Goal: Task Accomplishment & Management: Complete application form

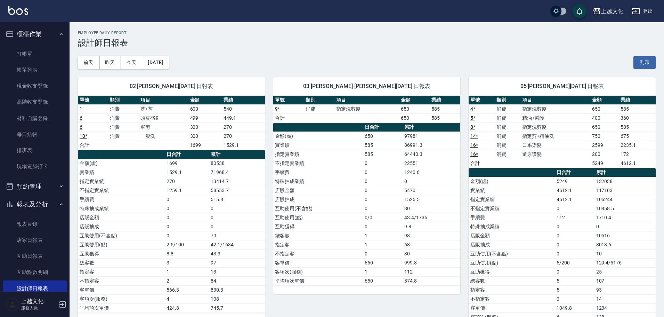
scroll to position [68, 0]
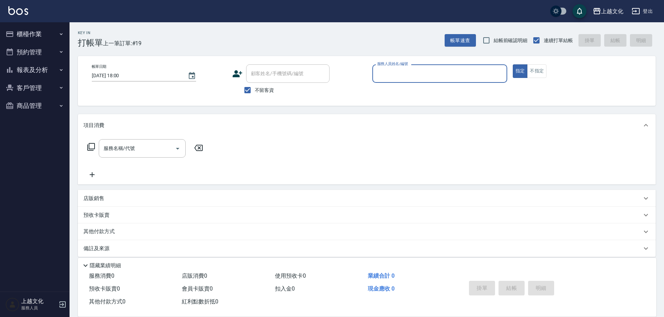
click at [388, 77] on input "服務人員姓名/編號" at bounding box center [439, 73] width 129 height 12
click at [393, 75] on input "服務人員姓名/編號" at bounding box center [439, 73] width 129 height 12
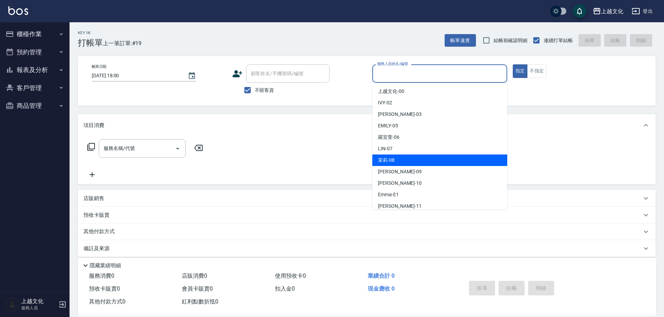
click at [409, 164] on div "茉莉 -08" at bounding box center [439, 159] width 135 height 11
type input "茉莉-08"
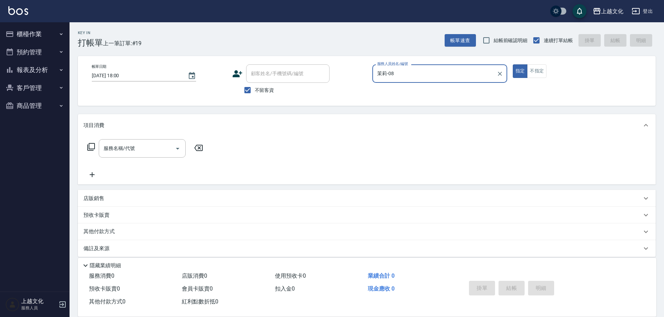
click at [93, 147] on icon at bounding box center [91, 147] width 8 height 8
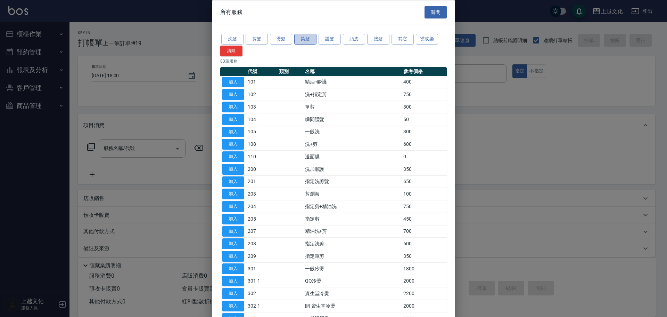
click at [303, 39] on button "染髮" at bounding box center [305, 39] width 22 height 11
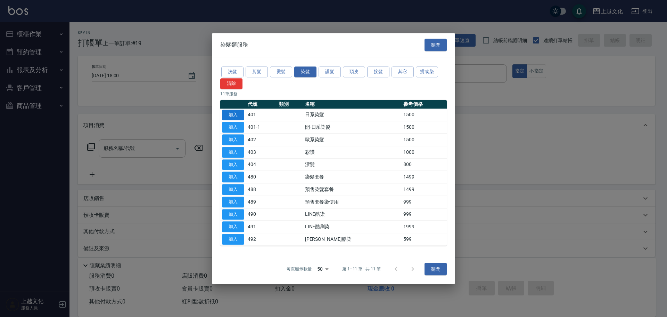
click at [237, 115] on button "加入" at bounding box center [233, 114] width 22 height 11
type input "日系染髮(401)"
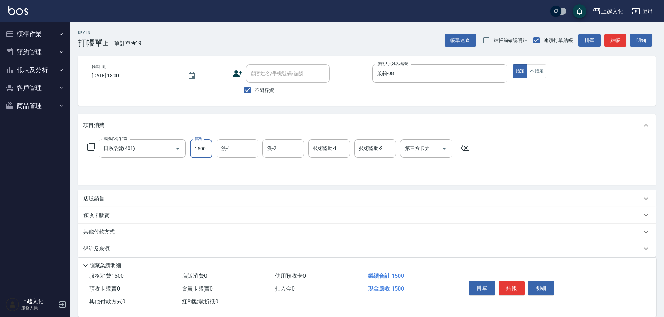
click at [193, 151] on input "1500" at bounding box center [201, 148] width 23 height 19
type input "2299"
click at [91, 173] on icon at bounding box center [91, 175] width 17 height 8
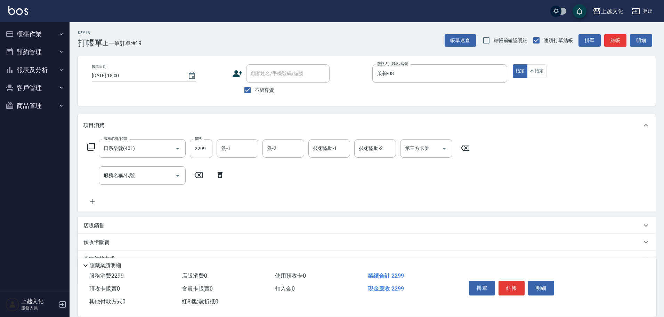
click at [90, 144] on icon at bounding box center [91, 147] width 8 height 8
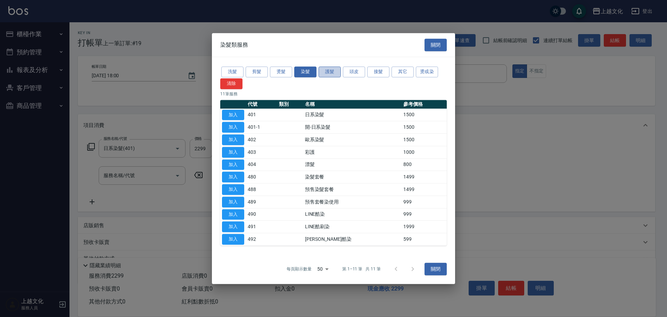
click at [324, 72] on button "護髮" at bounding box center [330, 71] width 22 height 11
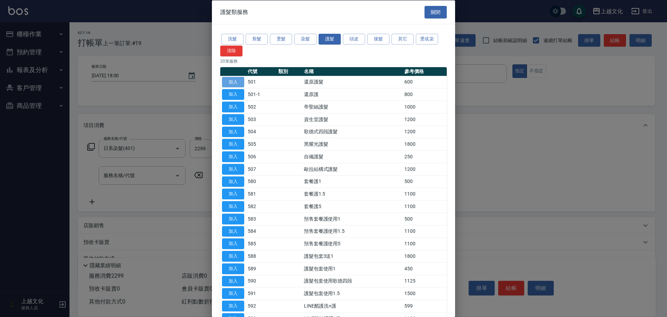
click at [232, 80] on button "加入" at bounding box center [233, 81] width 22 height 11
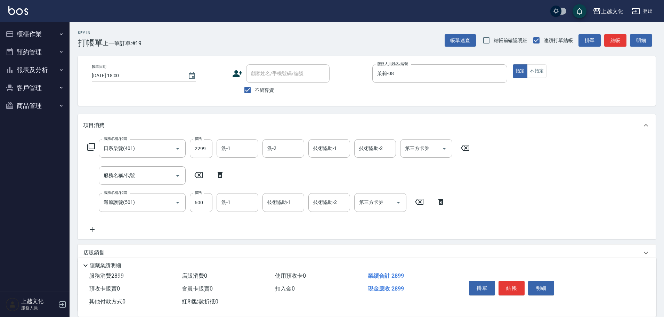
drag, startPoint x: 219, startPoint y: 174, endPoint x: 216, endPoint y: 176, distance: 3.8
click at [219, 174] on icon at bounding box center [220, 175] width 5 height 6
type input "還原護髮(501)"
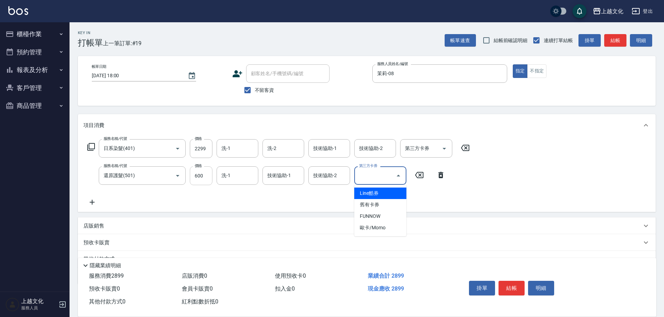
click at [204, 179] on input "600" at bounding box center [201, 175] width 23 height 19
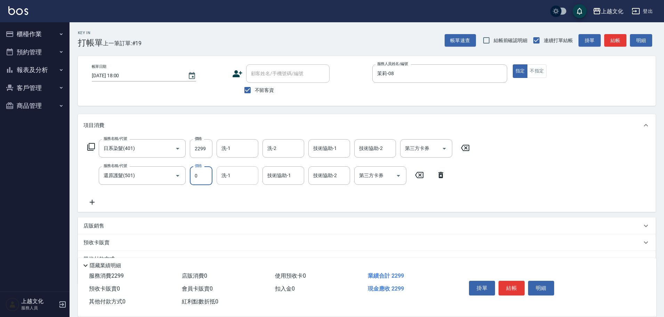
type input "0"
click at [225, 176] on input "洗-1" at bounding box center [237, 175] width 35 height 12
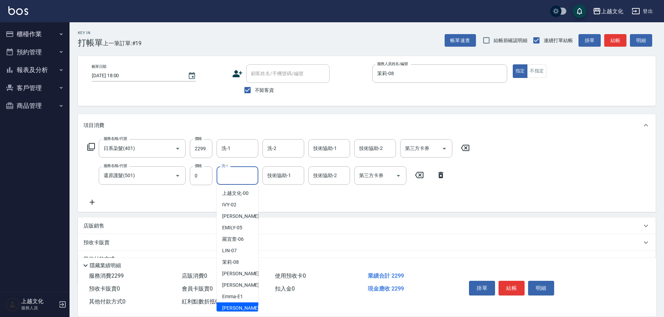
click at [236, 309] on span "[PERSON_NAME] -11" at bounding box center [244, 307] width 44 height 7
type input "[PERSON_NAME]-11"
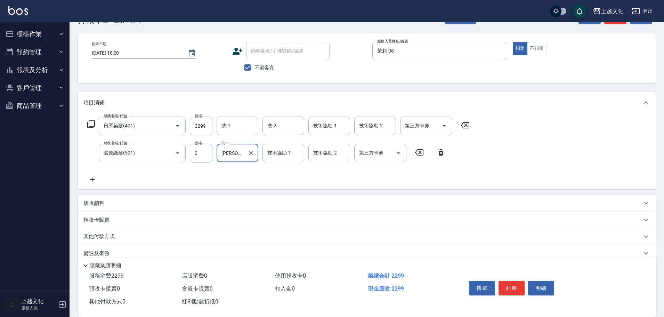
scroll to position [34, 0]
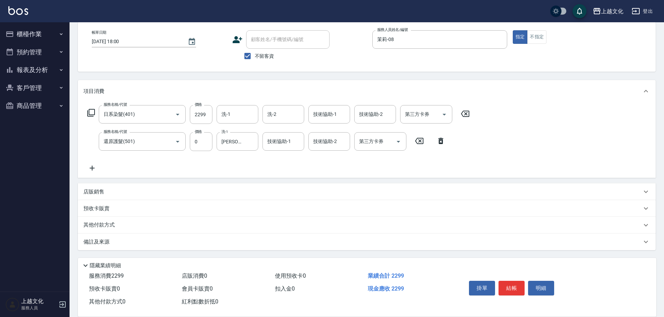
click at [104, 225] on p "其他付款方式" at bounding box center [100, 225] width 35 height 8
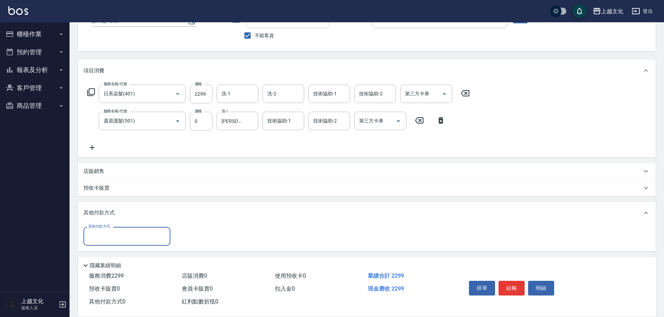
scroll to position [78, 0]
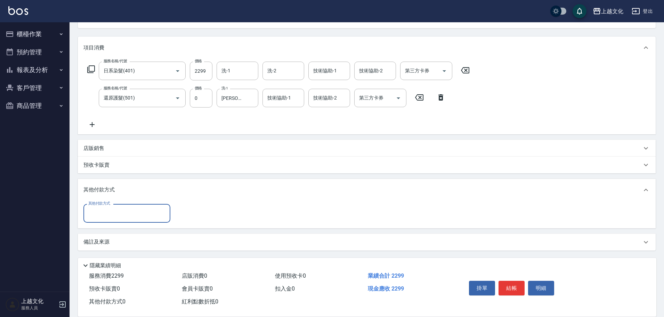
click at [105, 221] on div "其他付款方式" at bounding box center [126, 213] width 87 height 18
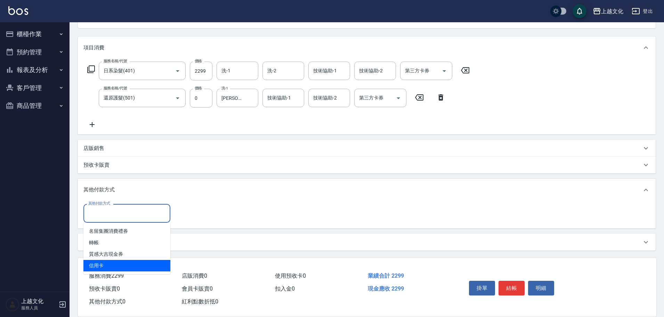
click at [95, 267] on span "信用卡" at bounding box center [126, 265] width 87 height 11
type input "信用卡"
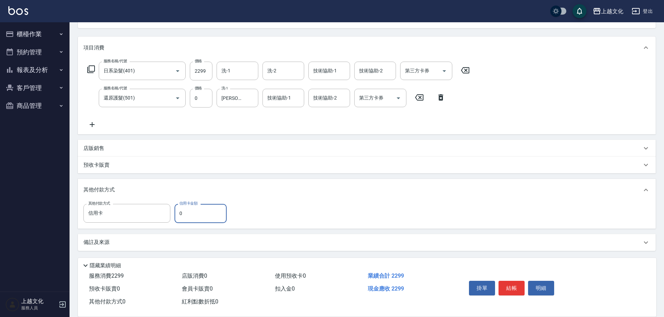
click at [180, 217] on input "0" at bounding box center [201, 213] width 52 height 19
type input "2299"
click at [506, 281] on button "結帳" at bounding box center [511, 288] width 26 height 15
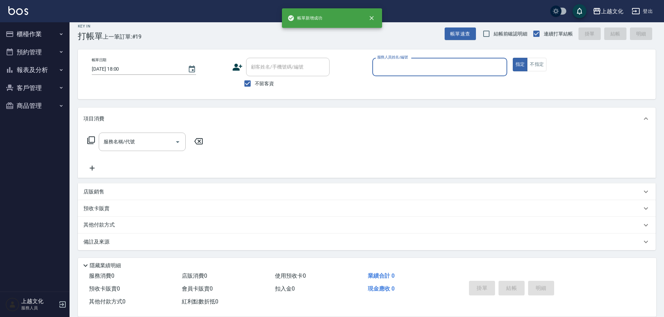
scroll to position [7, 0]
click at [422, 72] on input "服務人員姓名/編號" at bounding box center [439, 67] width 129 height 12
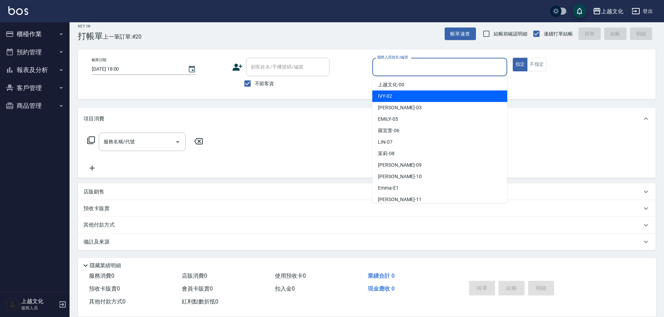
click at [409, 101] on div "IVY -02" at bounding box center [439, 95] width 135 height 11
type input "IVY-02"
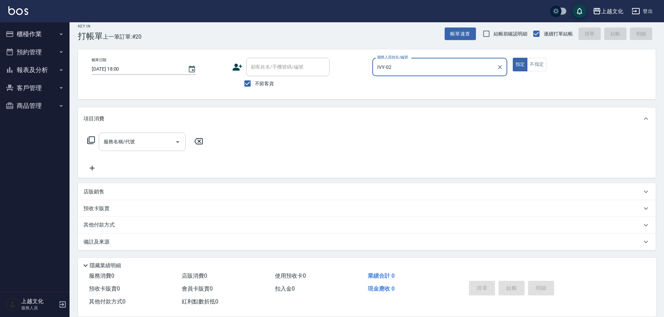
click at [120, 144] on input "服務名稱/代號" at bounding box center [137, 142] width 70 height 12
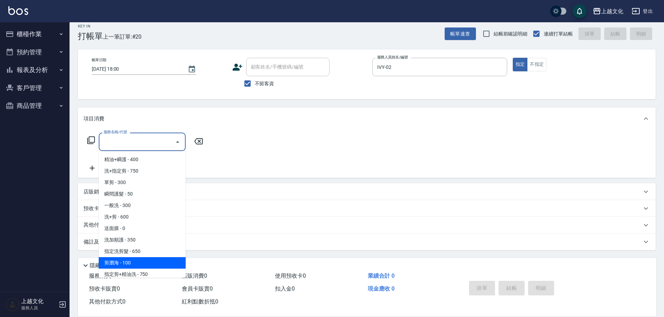
click at [136, 258] on span "剪瀏海 - 100" at bounding box center [142, 262] width 87 height 11
type input "剪瀏海(203)"
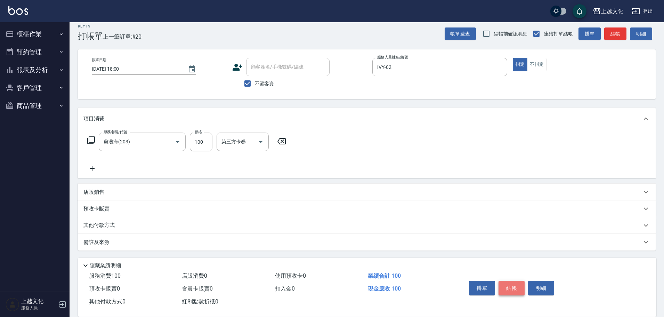
click at [511, 281] on button "結帳" at bounding box center [511, 288] width 26 height 15
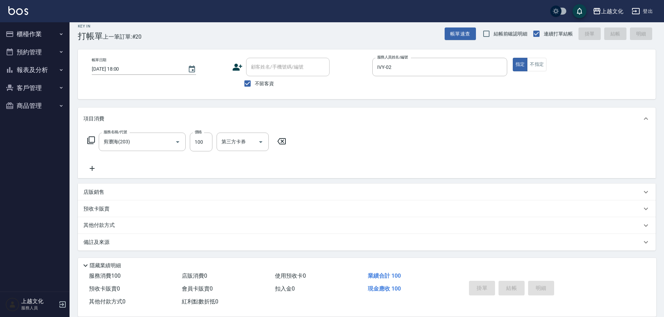
type input "[DATE] 18:01"
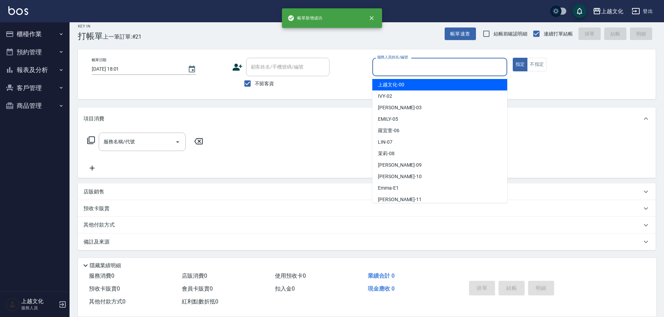
click at [458, 66] on input "服務人員姓名/編號" at bounding box center [439, 67] width 129 height 12
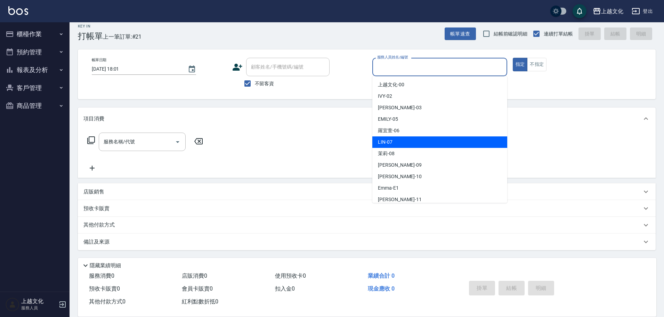
click at [417, 142] on div "[PERSON_NAME] -07" at bounding box center [439, 141] width 135 height 11
click at [417, 142] on div "服務名稱/代號 服務名稱/代號" at bounding box center [367, 154] width 578 height 48
type input "[PERSON_NAME]-07"
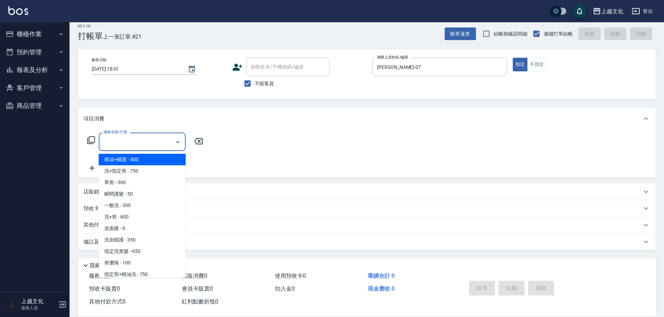
drag, startPoint x: 122, startPoint y: 143, endPoint x: 144, endPoint y: 167, distance: 32.0
click at [123, 143] on input "服務名稱/代號" at bounding box center [137, 142] width 70 height 12
click at [124, 144] on input "服務名稱/代號" at bounding box center [137, 142] width 70 height 12
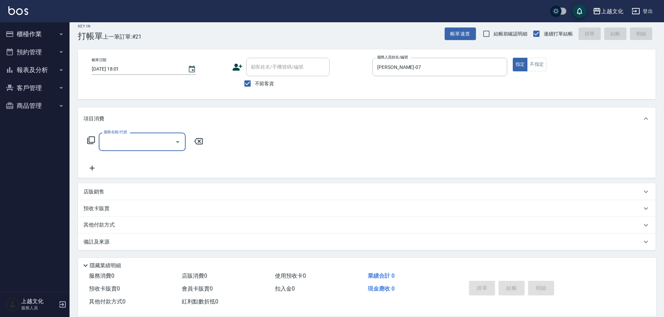
click at [147, 140] on input "服務名稱/代號" at bounding box center [137, 142] width 70 height 12
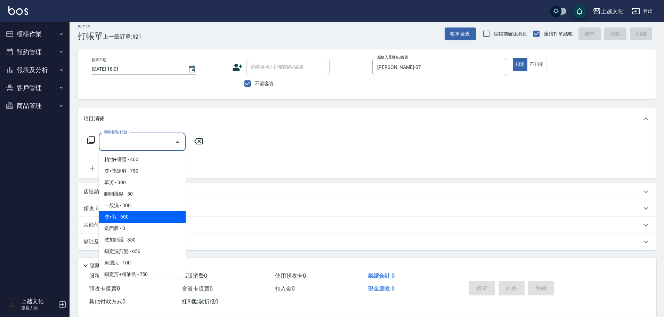
click at [142, 212] on span "洗+剪 - 600" at bounding box center [142, 216] width 87 height 11
type input "洗+剪(108)"
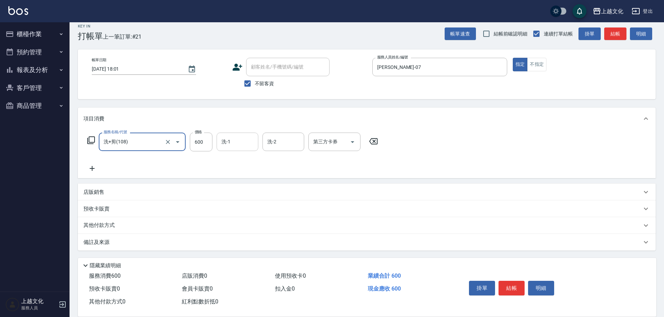
click at [232, 147] on input "洗-1" at bounding box center [237, 142] width 35 height 12
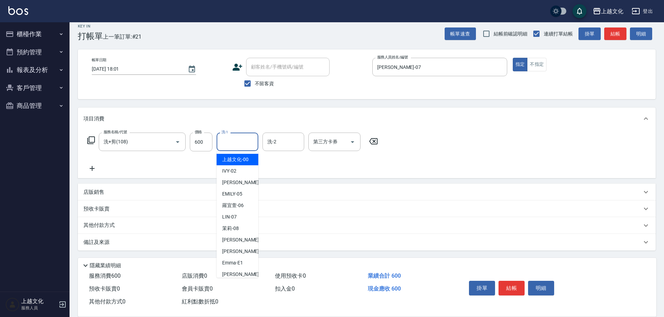
click at [235, 161] on span "上越文化 -00" at bounding box center [235, 159] width 26 height 7
type input "上越文化-00"
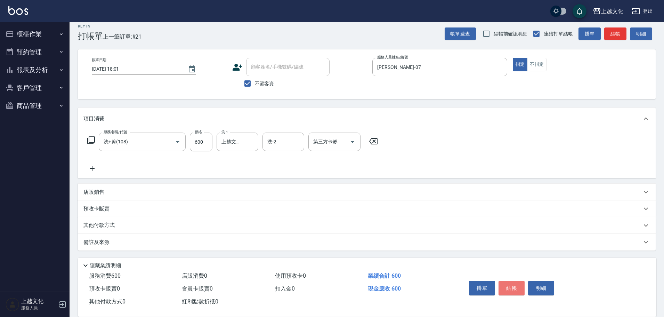
click at [512, 285] on button "結帳" at bounding box center [511, 288] width 26 height 15
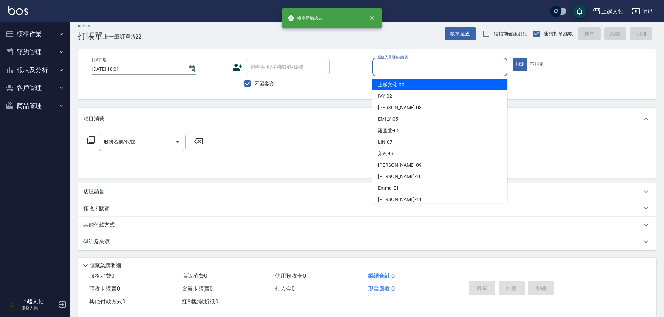
click at [403, 68] on input "服務人員姓名/編號" at bounding box center [439, 67] width 129 height 12
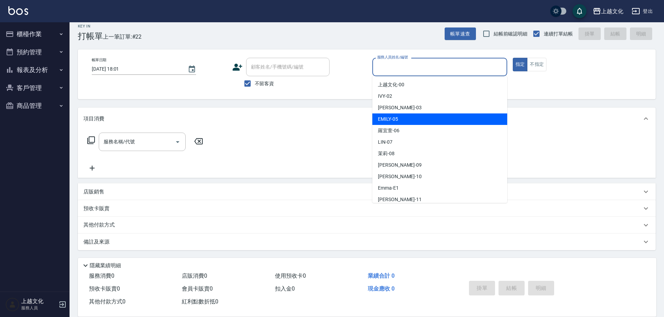
click at [408, 117] on div "[PERSON_NAME] -05" at bounding box center [439, 118] width 135 height 11
type input "EMILY-05"
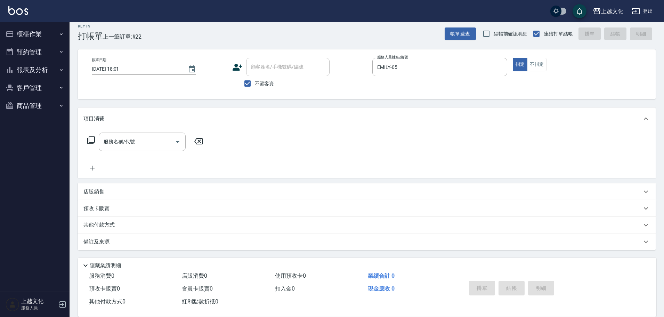
click at [92, 139] on icon at bounding box center [91, 140] width 8 height 8
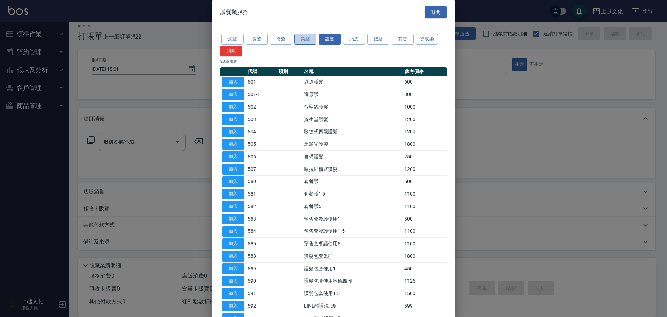
click at [300, 41] on button "染髮" at bounding box center [305, 39] width 22 height 11
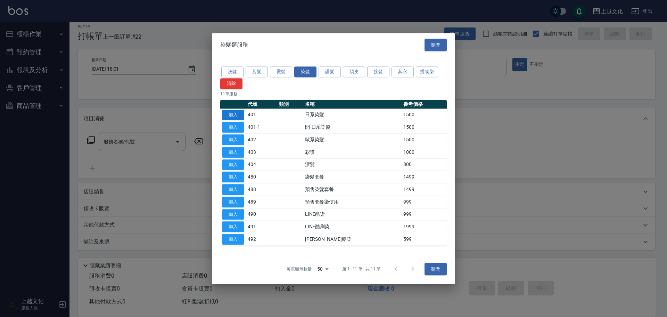
click at [225, 115] on button "加入" at bounding box center [233, 114] width 22 height 11
type input "日系染髮(401)"
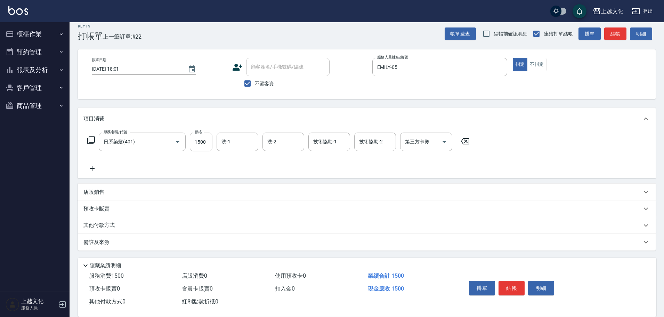
click at [200, 144] on input "1500" at bounding box center [201, 141] width 23 height 19
type input "1999"
click at [508, 285] on button "結帳" at bounding box center [511, 288] width 26 height 15
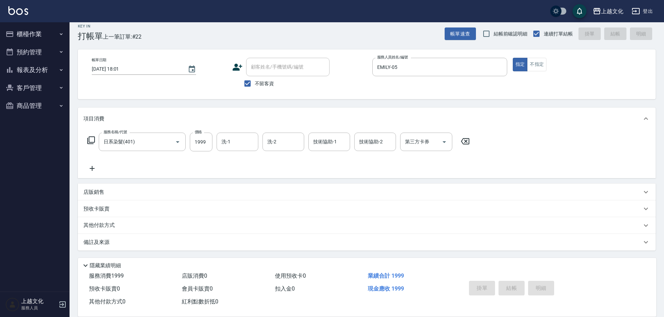
type input "[DATE] 18:02"
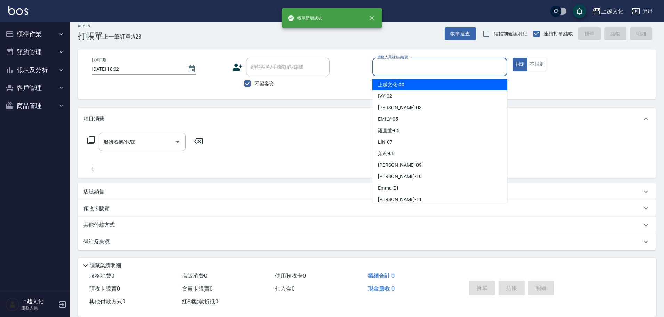
click at [426, 62] on input "服務人員姓名/編號" at bounding box center [439, 67] width 129 height 12
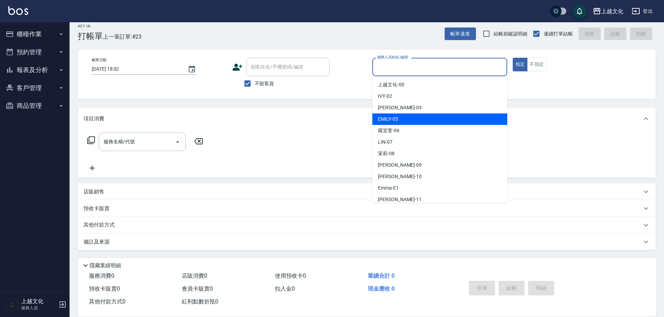
drag, startPoint x: 421, startPoint y: 124, endPoint x: 421, endPoint y: 119, distance: 4.5
click at [421, 119] on div "[PERSON_NAME] -05" at bounding box center [439, 118] width 135 height 11
type input "EMILY-05"
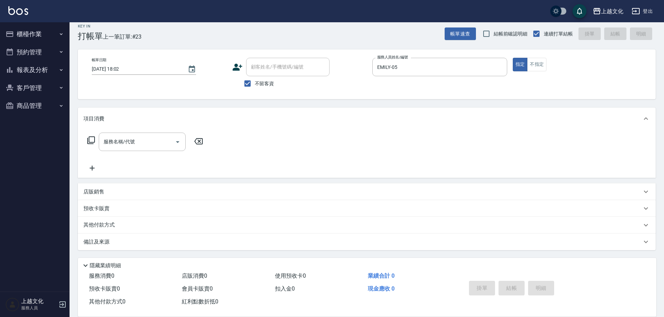
click at [91, 140] on icon at bounding box center [91, 140] width 8 height 8
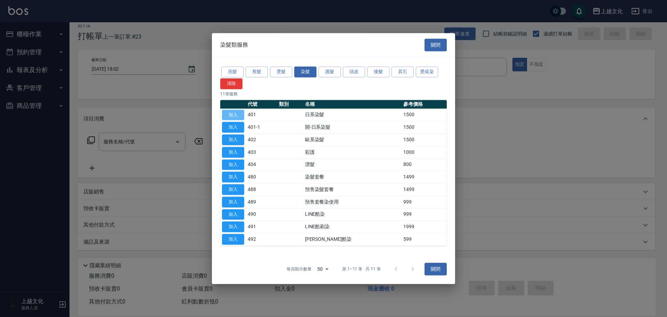
drag, startPoint x: 228, startPoint y: 110, endPoint x: 214, endPoint y: 125, distance: 20.7
click at [228, 110] on button "加入" at bounding box center [233, 114] width 22 height 11
type input "日系染髮(401)"
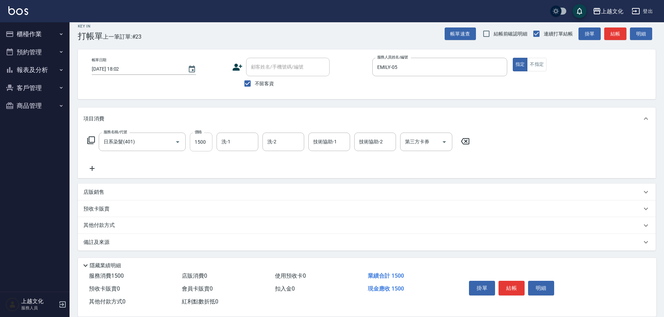
click at [201, 151] on input "1500" at bounding box center [201, 141] width 23 height 19
type input "1999"
click at [510, 285] on button "結帳" at bounding box center [511, 288] width 26 height 15
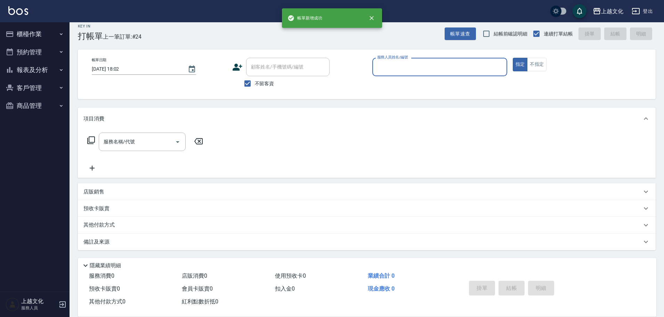
click at [415, 69] on input "服務人員姓名/編號" at bounding box center [439, 67] width 129 height 12
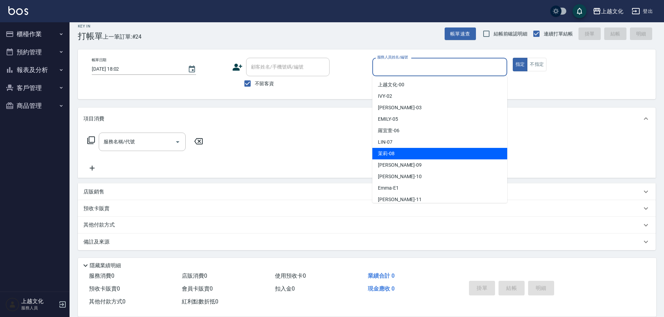
click at [391, 154] on span "茉莉 -08" at bounding box center [386, 153] width 17 height 7
type input "茉莉-08"
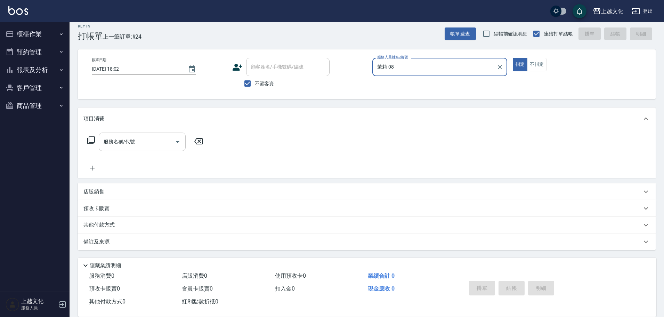
click at [147, 147] on div "服務名稱/代號" at bounding box center [142, 141] width 87 height 18
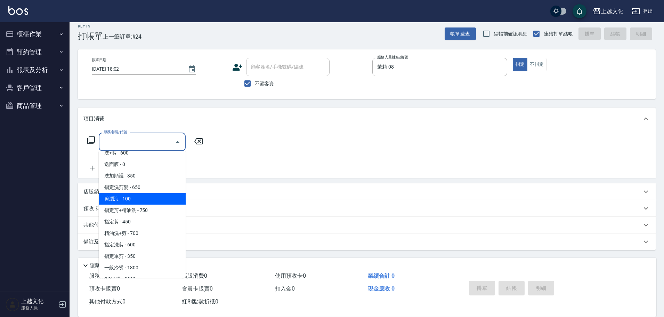
scroll to position [104, 0]
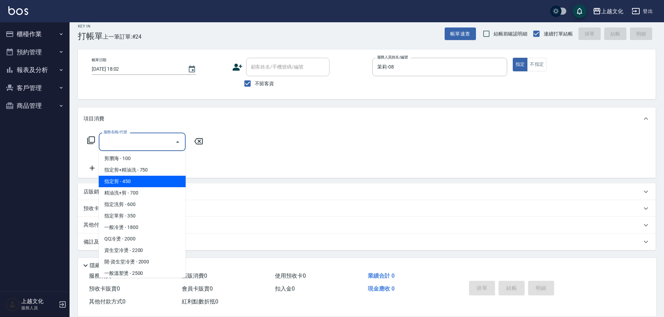
click at [132, 181] on span "指定剪 - 450" at bounding box center [142, 181] width 87 height 11
type input "指定剪(205)"
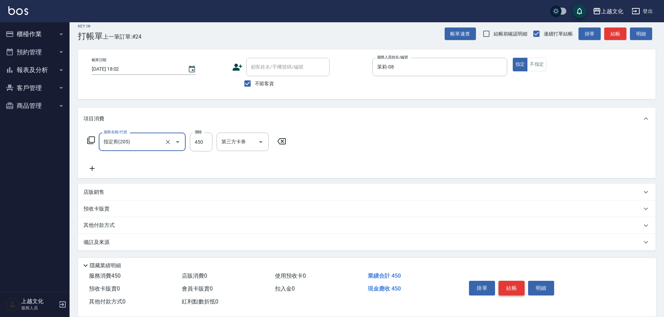
click at [501, 287] on button "結帳" at bounding box center [511, 288] width 26 height 15
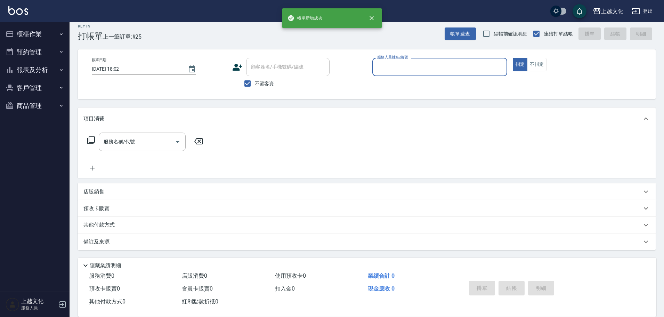
drag, startPoint x: 454, startPoint y: 70, endPoint x: 454, endPoint y: 65, distance: 4.2
click at [453, 68] on input "服務人員姓名/編號" at bounding box center [439, 67] width 129 height 12
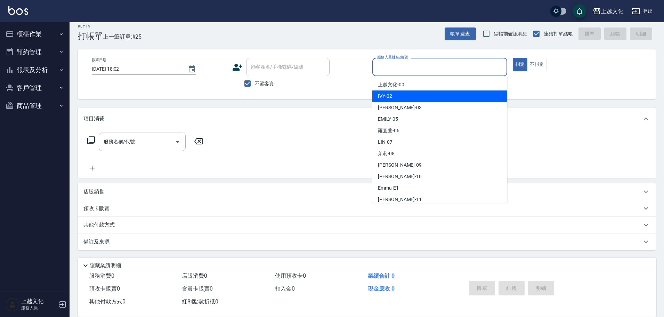
click at [441, 91] on div "IVY -02" at bounding box center [439, 95] width 135 height 11
type input "IVY-02"
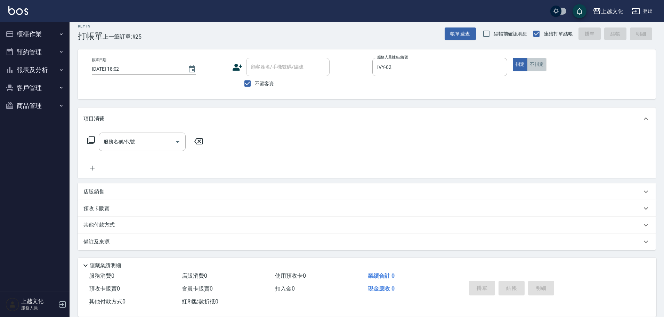
click at [532, 64] on button "不指定" at bounding box center [536, 65] width 19 height 14
click at [91, 139] on icon at bounding box center [91, 140] width 8 height 8
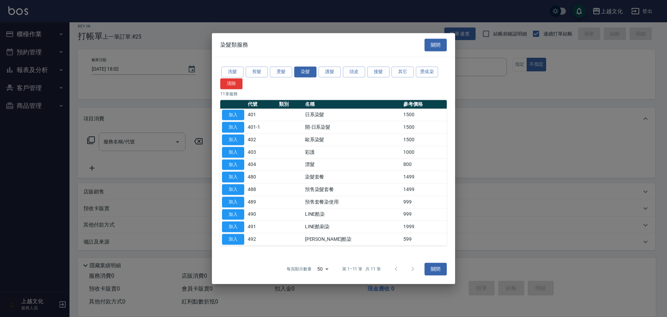
drag, startPoint x: 280, startPoint y: 72, endPoint x: 271, endPoint y: 78, distance: 10.6
click at [281, 72] on button "燙髮" at bounding box center [281, 71] width 22 height 11
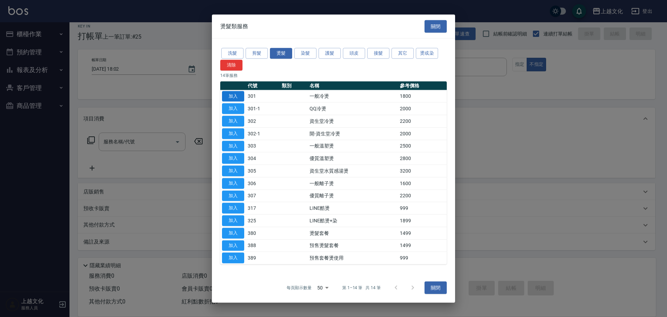
click at [235, 96] on button "加入" at bounding box center [233, 96] width 22 height 11
type input "一般冷燙(301)"
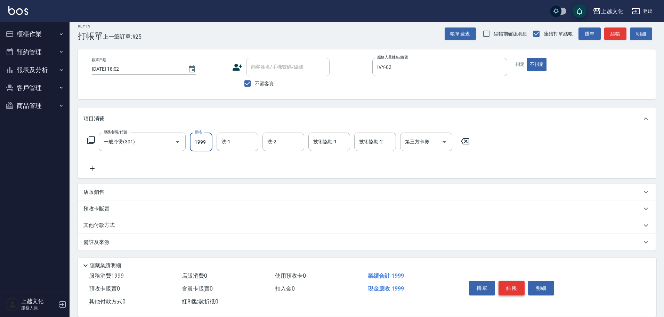
type input "1999"
click at [506, 287] on button "結帳" at bounding box center [511, 288] width 26 height 15
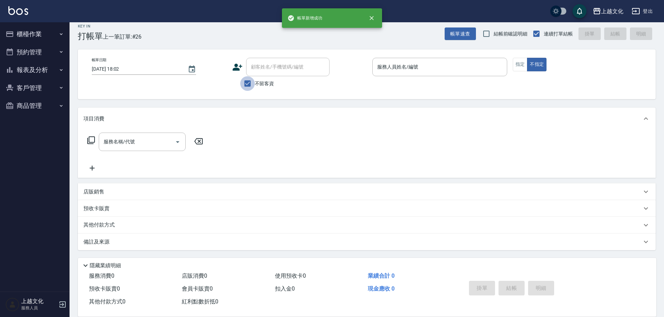
click at [248, 84] on input "不留客資" at bounding box center [247, 83] width 15 height 15
checkbox input "false"
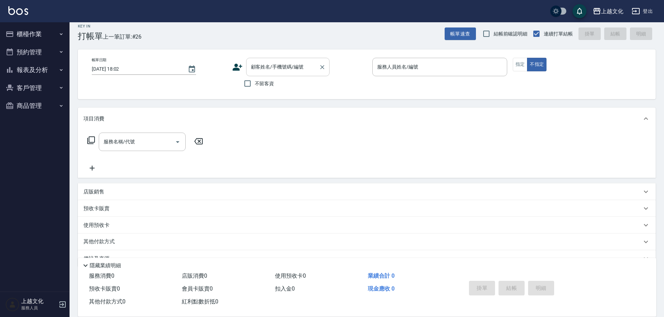
click at [252, 69] on input "顧客姓名/手機號碼/編號" at bounding box center [282, 67] width 67 height 12
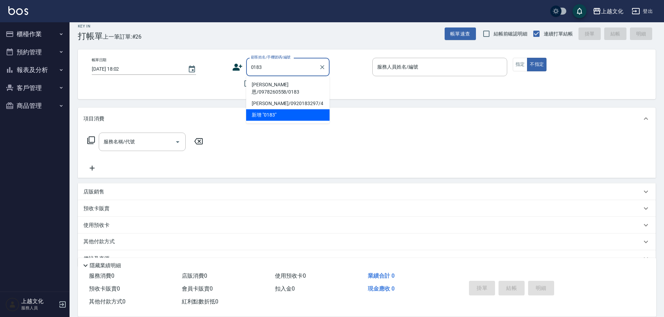
type input "[PERSON_NAME]恩/0978260558/0183"
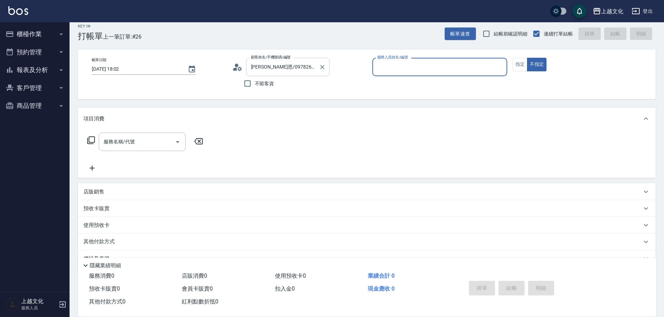
type input "茉莉-08"
click at [516, 65] on button "指定" at bounding box center [520, 65] width 15 height 14
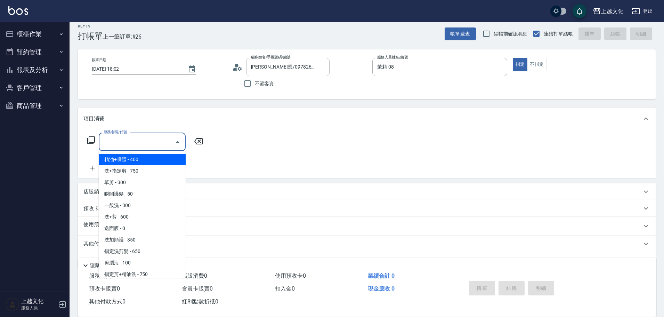
click at [123, 140] on input "服務名稱/代號" at bounding box center [137, 142] width 70 height 12
click at [147, 163] on span "精油+瞬護 - 400" at bounding box center [142, 159] width 87 height 11
type input "精油+瞬護(101)"
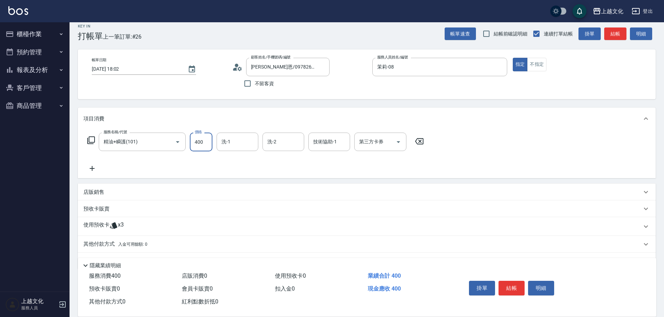
click at [200, 147] on input "400" at bounding box center [201, 141] width 23 height 19
type input "100"
click at [245, 138] on input "洗-1" at bounding box center [237, 142] width 35 height 12
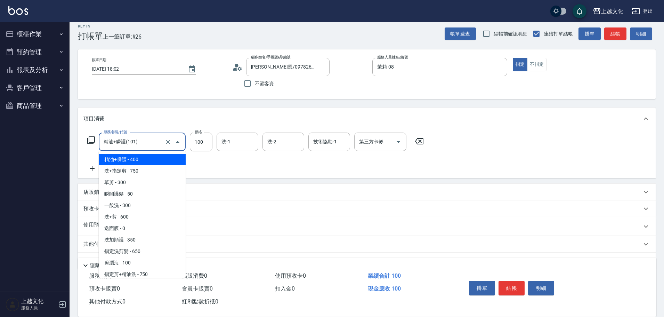
click at [161, 147] on input "精油+瞬護(101)" at bounding box center [132, 142] width 61 height 12
click at [162, 158] on span "精油+瞬護 - 400" at bounding box center [142, 159] width 87 height 11
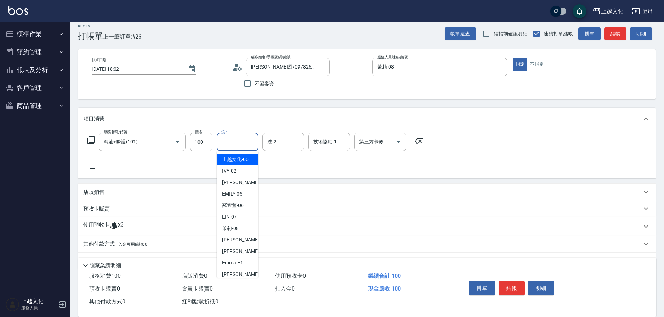
click at [228, 144] on input "洗-1" at bounding box center [237, 142] width 35 height 12
drag, startPoint x: 251, startPoint y: 274, endPoint x: 159, endPoint y: 246, distance: 96.1
click at [251, 274] on div "[PERSON_NAME] -11" at bounding box center [238, 273] width 42 height 11
type input "[PERSON_NAME]-11"
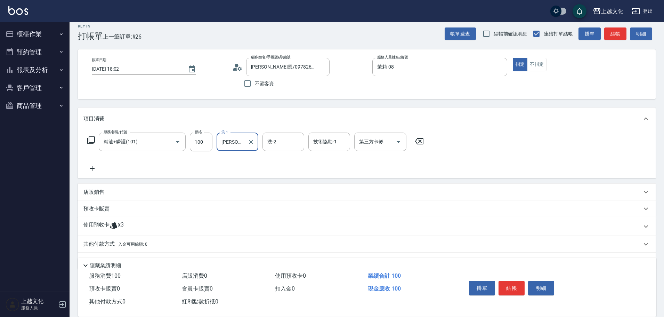
drag, startPoint x: 98, startPoint y: 223, endPoint x: 105, endPoint y: 214, distance: 10.9
click at [98, 222] on p "使用預收卡" at bounding box center [96, 226] width 26 height 10
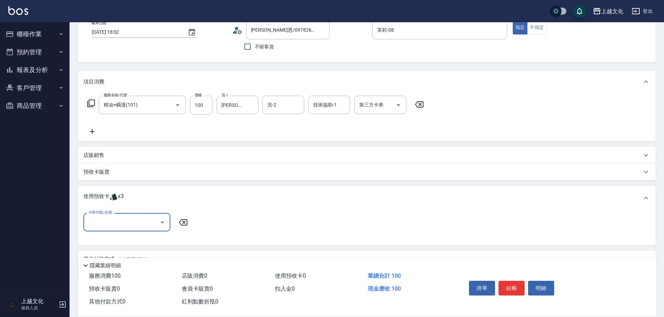
scroll to position [76, 0]
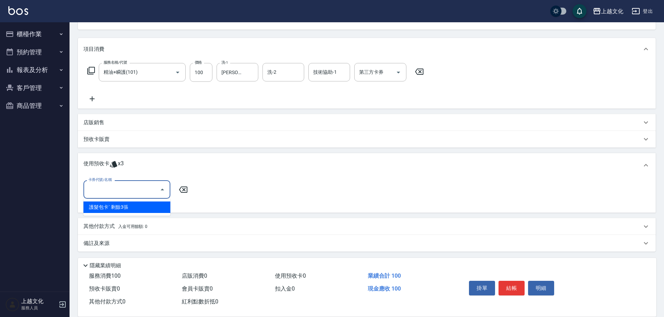
click at [121, 193] on input "卡券代號/名稱" at bounding box center [122, 189] width 70 height 12
click at [116, 207] on div "護髮包卡ˋ 剩餘3張" at bounding box center [126, 206] width 87 height 11
type input "護髮包卡ˋ"
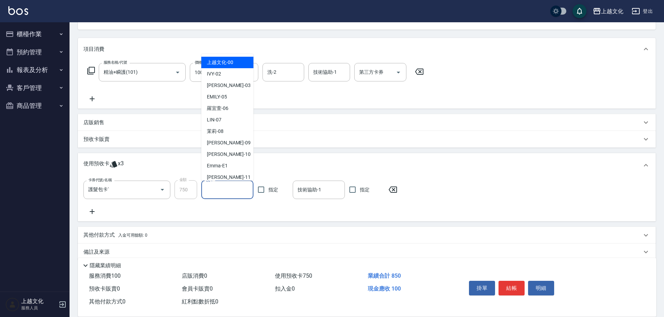
click at [213, 189] on input "洗-1" at bounding box center [227, 190] width 46 height 12
click at [218, 177] on span "[PERSON_NAME] -11" at bounding box center [229, 176] width 44 height 7
type input "[PERSON_NAME]-11"
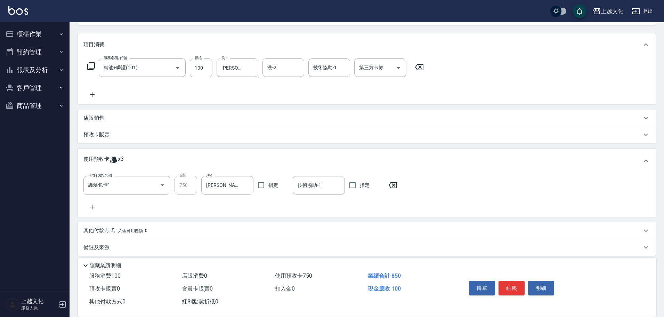
scroll to position [86, 0]
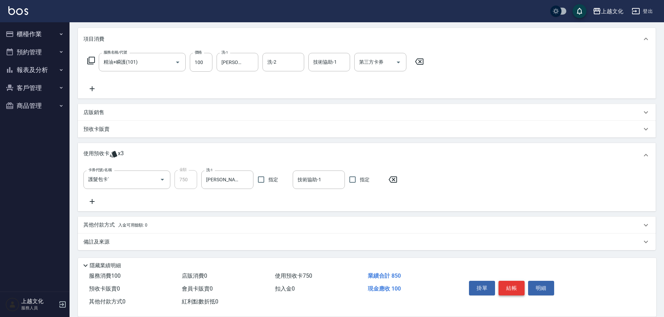
click at [507, 285] on button "結帳" at bounding box center [511, 288] width 26 height 15
click at [507, 285] on div "掛單 結帳 明細" at bounding box center [511, 289] width 91 height 22
type input "[DATE] 18:03"
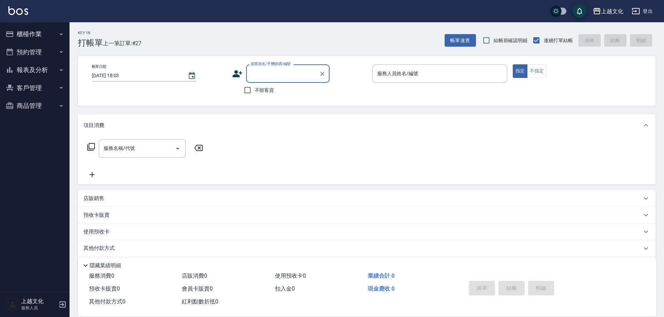
click at [32, 70] on button "報表及分析" at bounding box center [35, 70] width 64 height 18
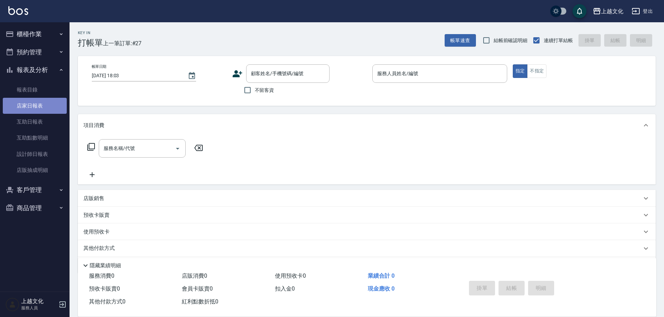
click at [33, 109] on link "店家日報表" at bounding box center [35, 106] width 64 height 16
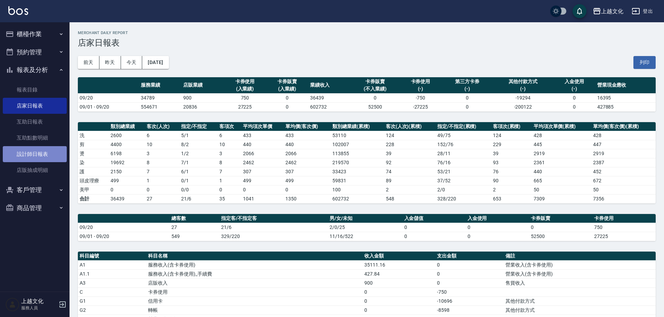
click at [29, 156] on link "設計師日報表" at bounding box center [35, 154] width 64 height 16
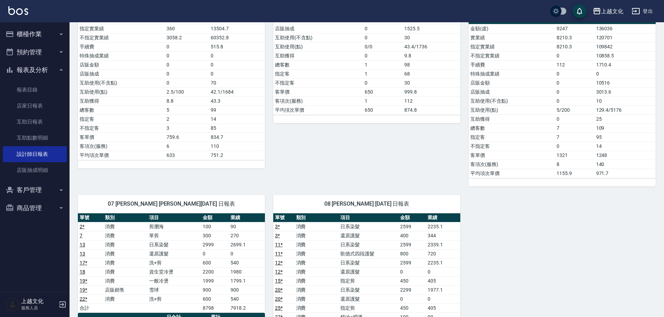
scroll to position [209, 0]
